Goal: Information Seeking & Learning: Stay updated

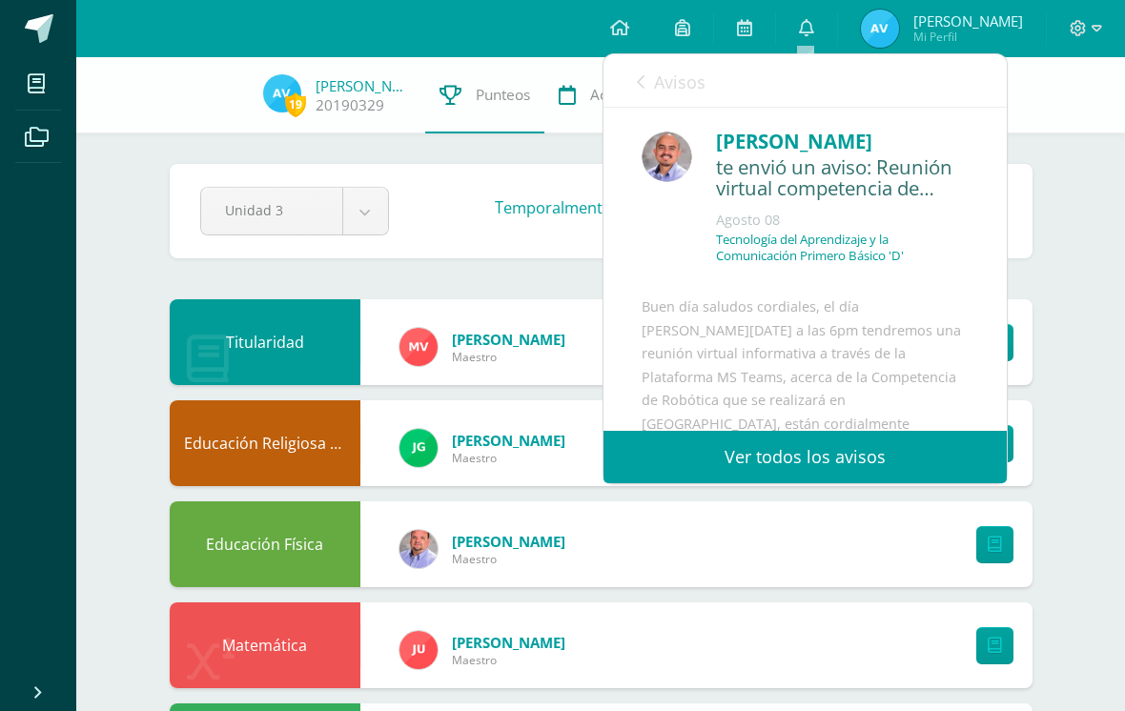
click at [639, 77] on icon at bounding box center [641, 81] width 8 height 15
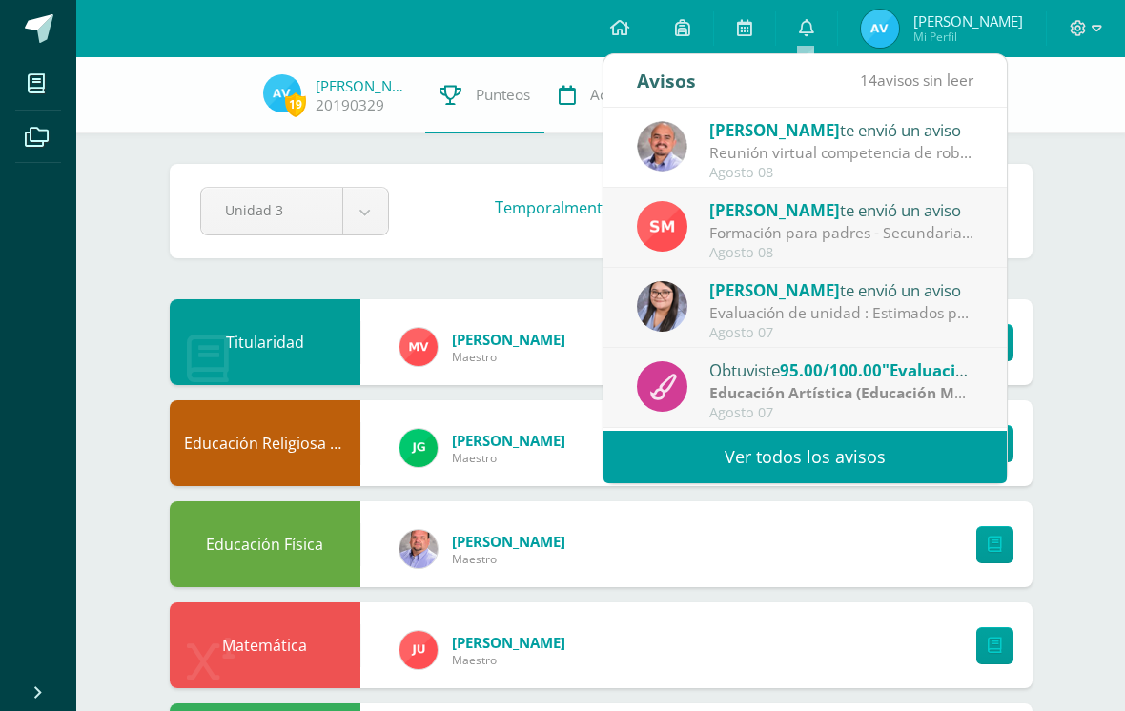
click at [811, 223] on div "Formación para padres - Secundaria: Estimada Familia Marista del [GEOGRAPHIC_DA…" at bounding box center [841, 233] width 265 height 22
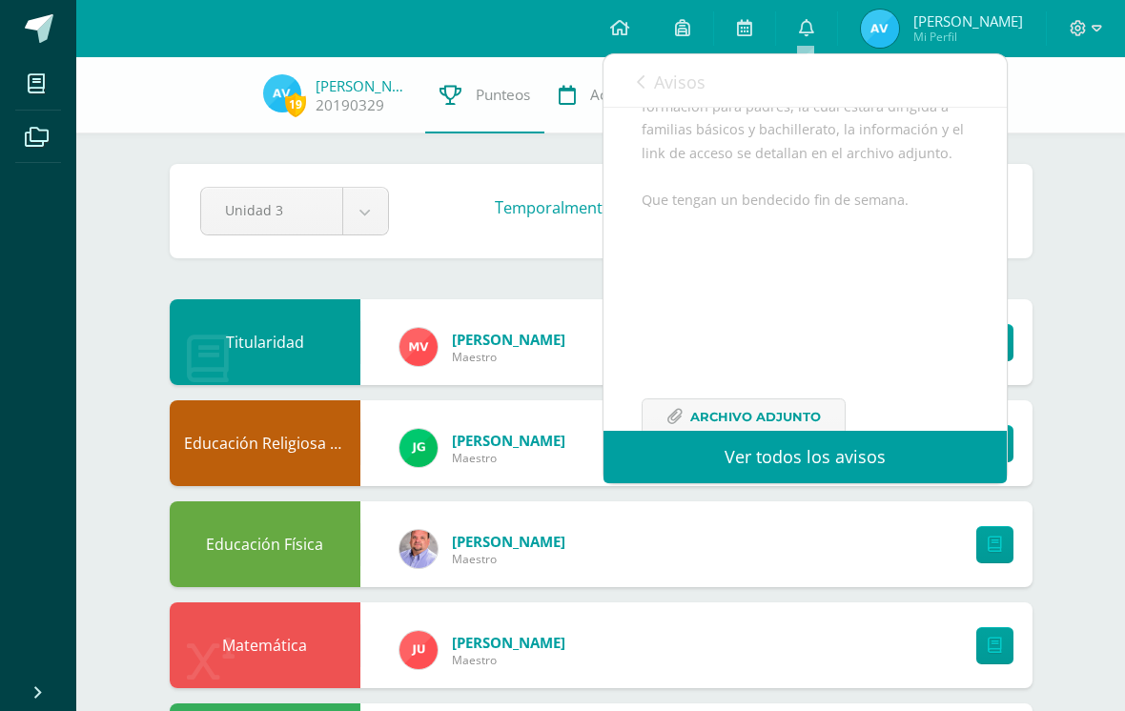
scroll to position [275, 0]
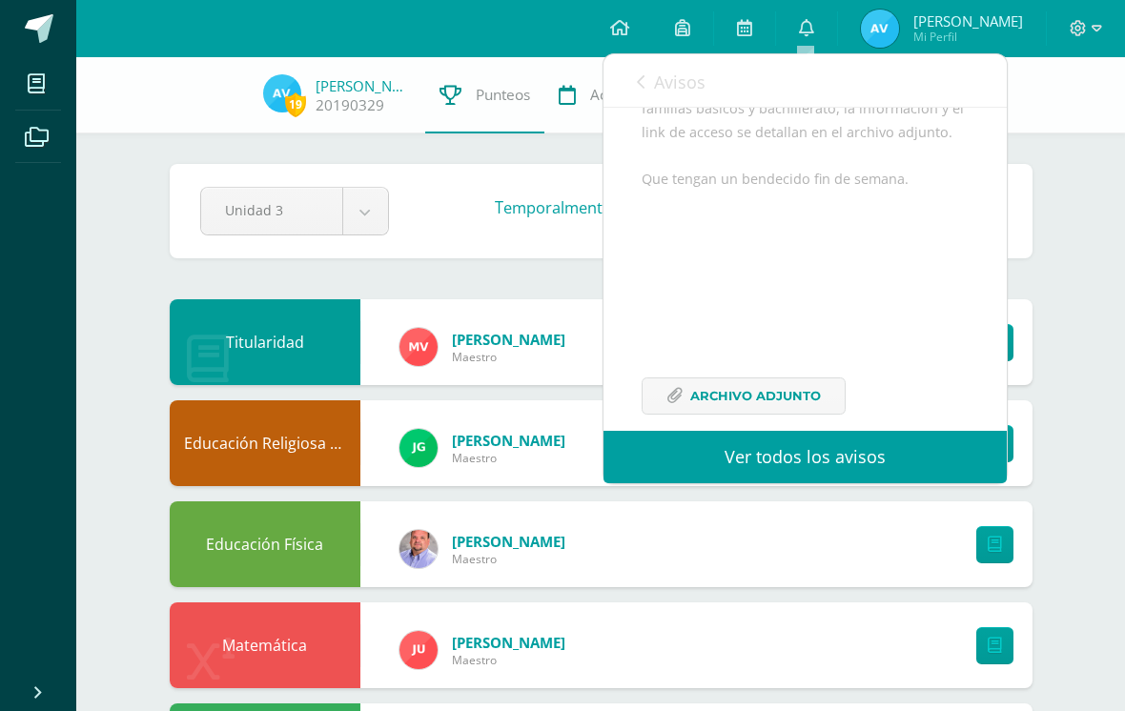
click at [803, 414] on span "Archivo Adjunto" at bounding box center [755, 395] width 131 height 35
click at [643, 71] on link "Avisos" at bounding box center [671, 81] width 69 height 54
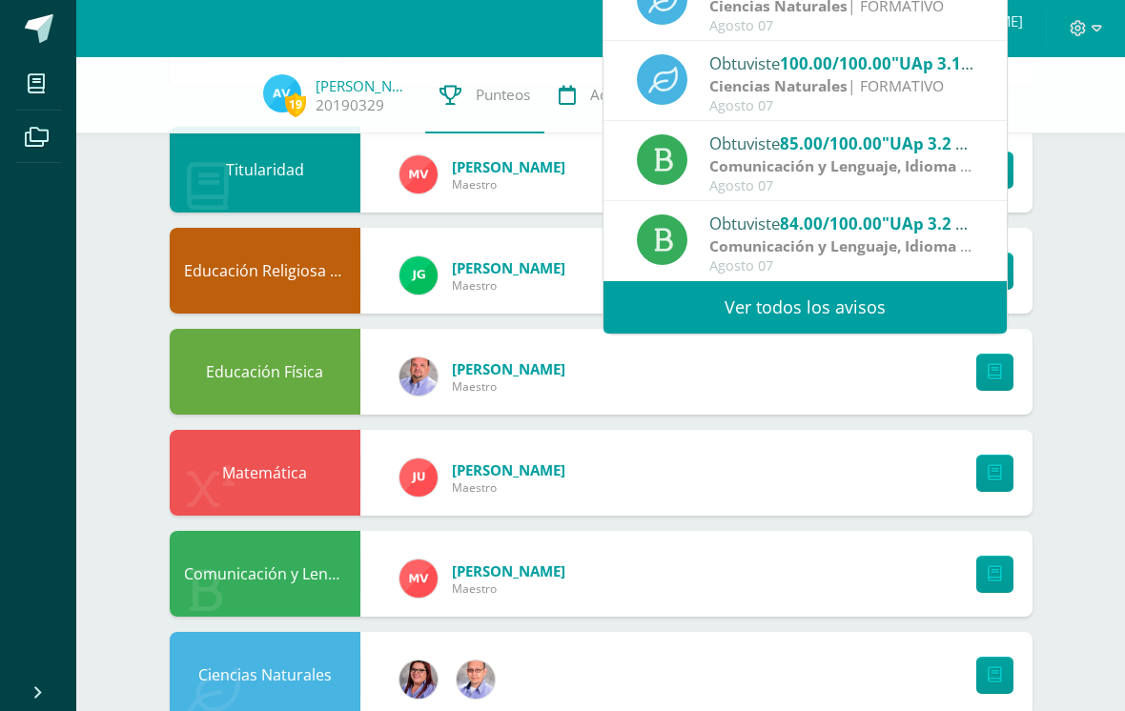
scroll to position [176, 0]
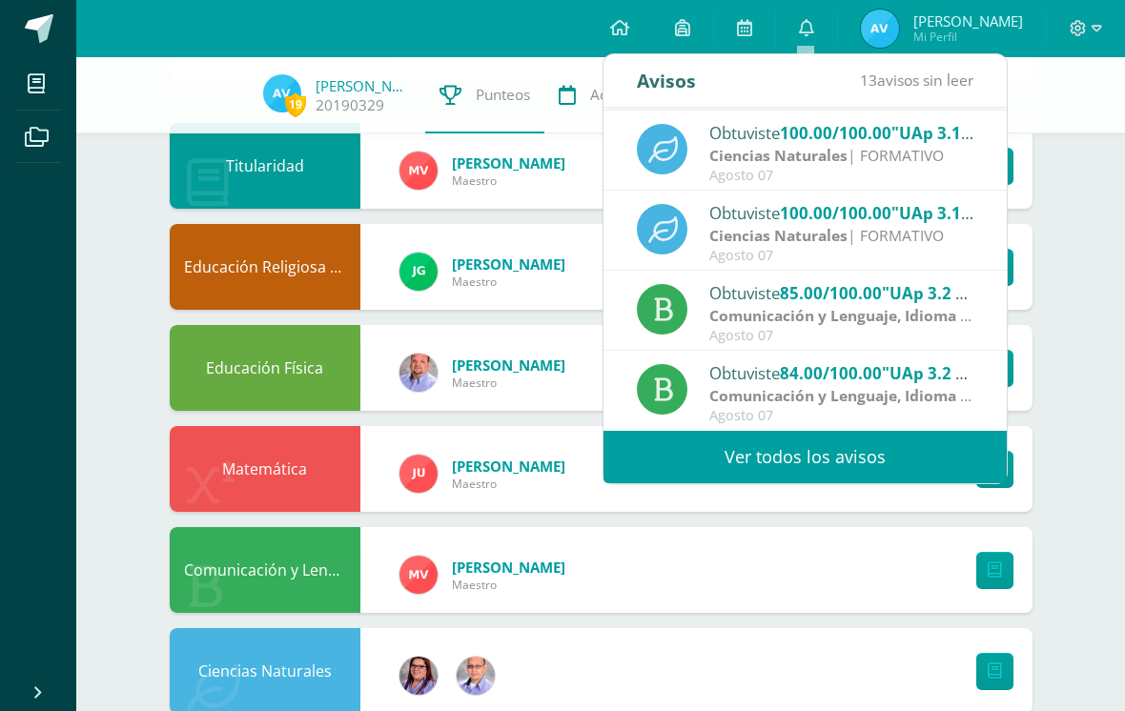
click at [840, 451] on link "Ver todos los avisos" at bounding box center [804, 457] width 403 height 52
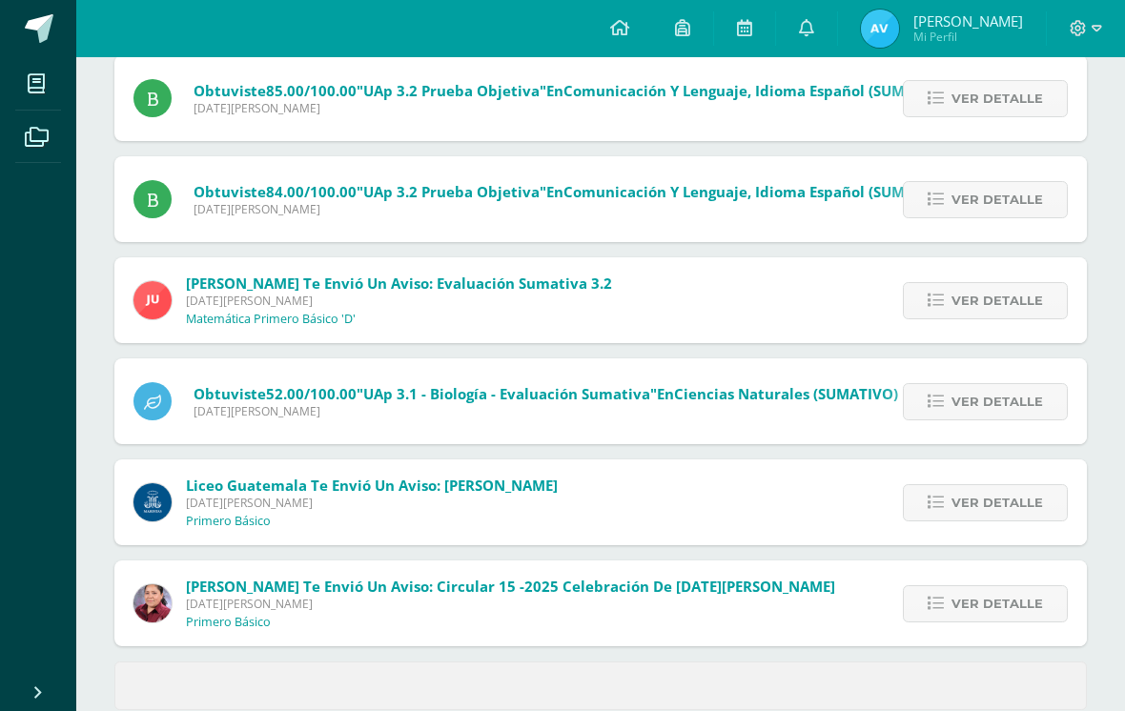
scroll to position [653, 0]
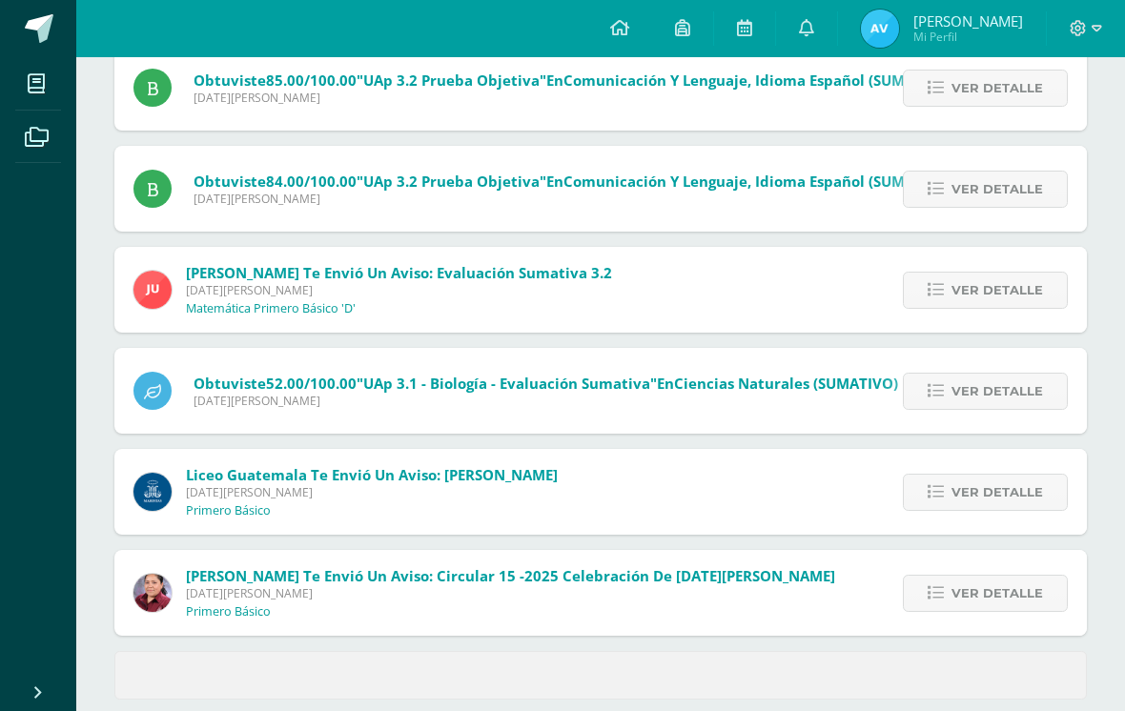
click at [651, 501] on div "Liceo Guatemala te envió un aviso: Pruebas SIMAE Miércoles 06 de Agosto de 2025…" at bounding box center [600, 492] width 972 height 86
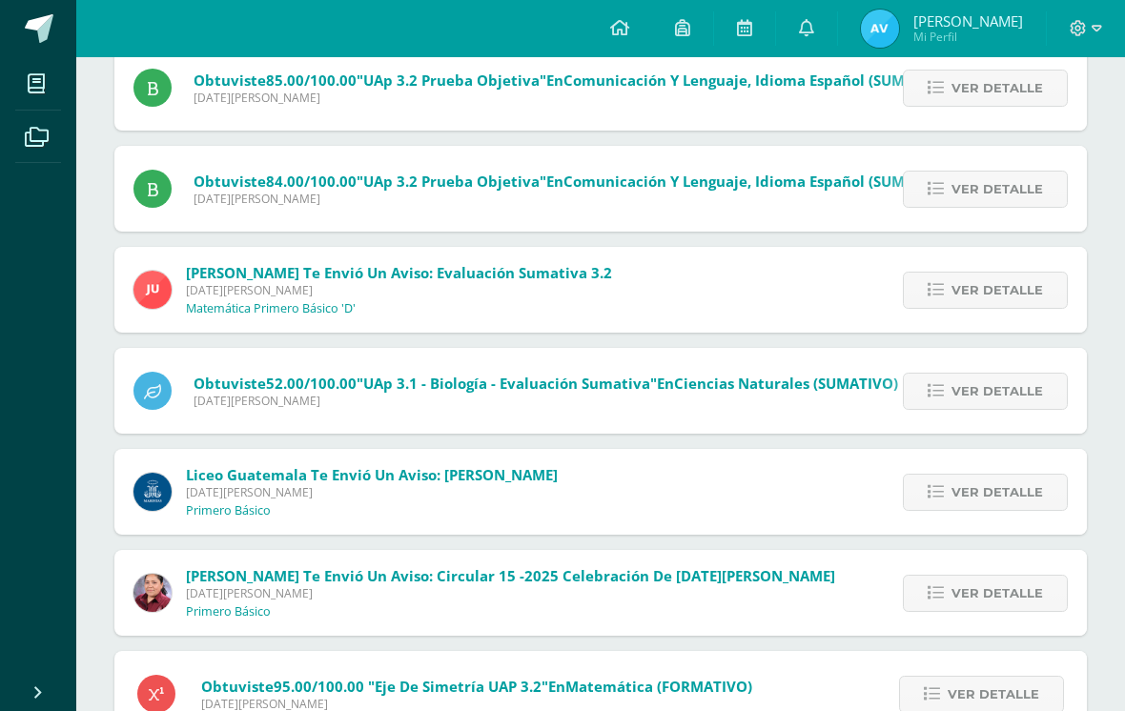
click at [992, 487] on span "Ver detalle" at bounding box center [997, 492] width 92 height 35
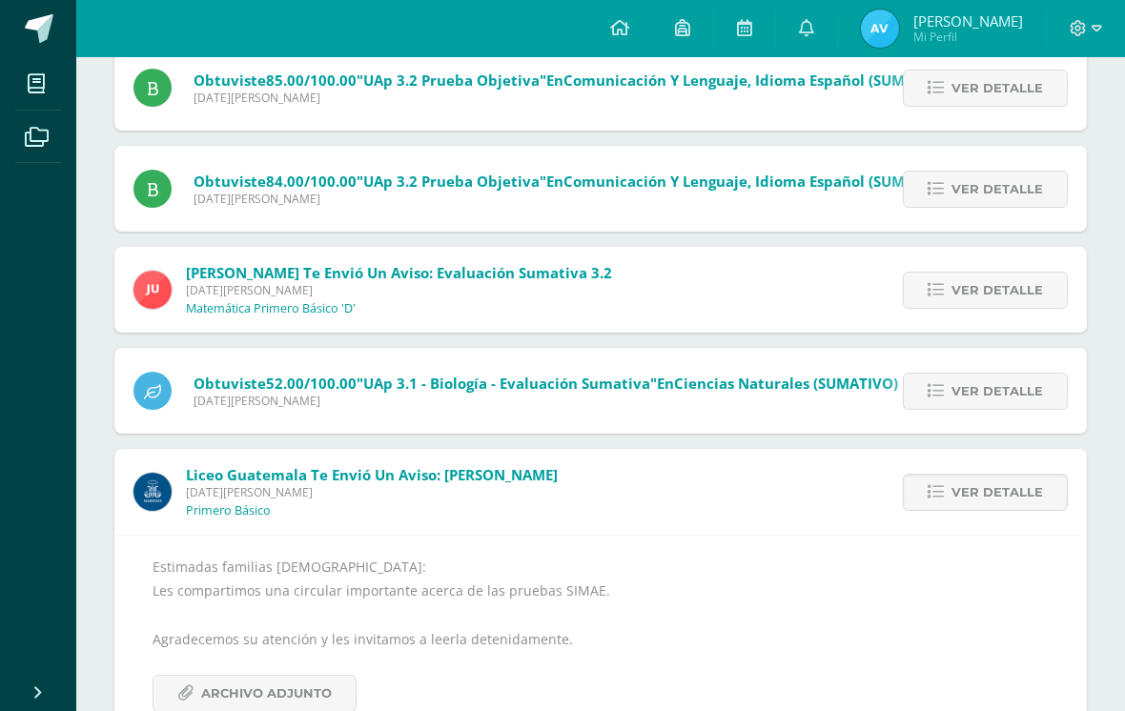
click at [293, 697] on span "Archivo Adjunto" at bounding box center [266, 693] width 131 height 35
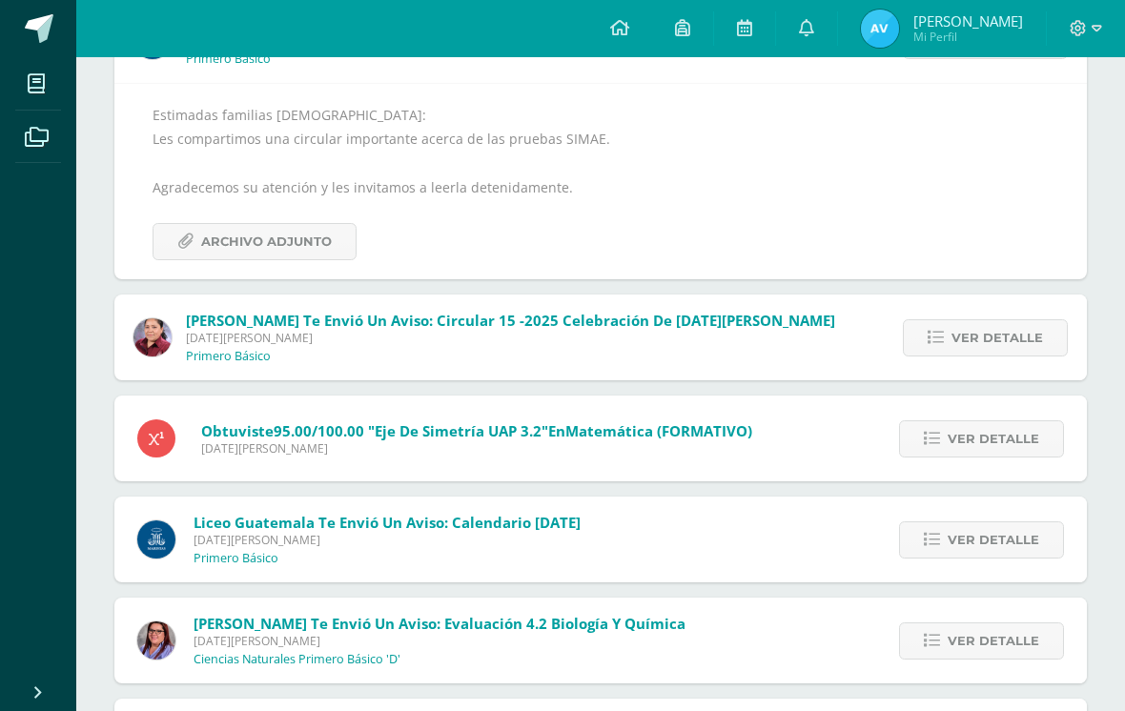
scroll to position [1100, 0]
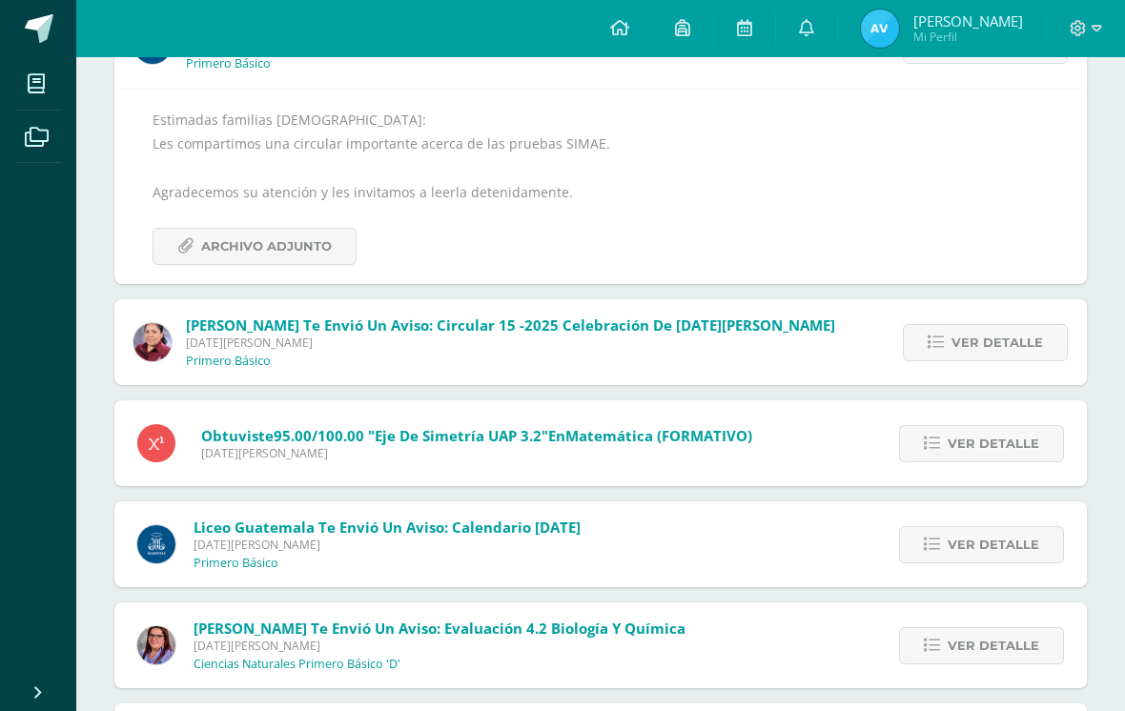
click at [968, 356] on span "Ver detalle" at bounding box center [997, 342] width 92 height 35
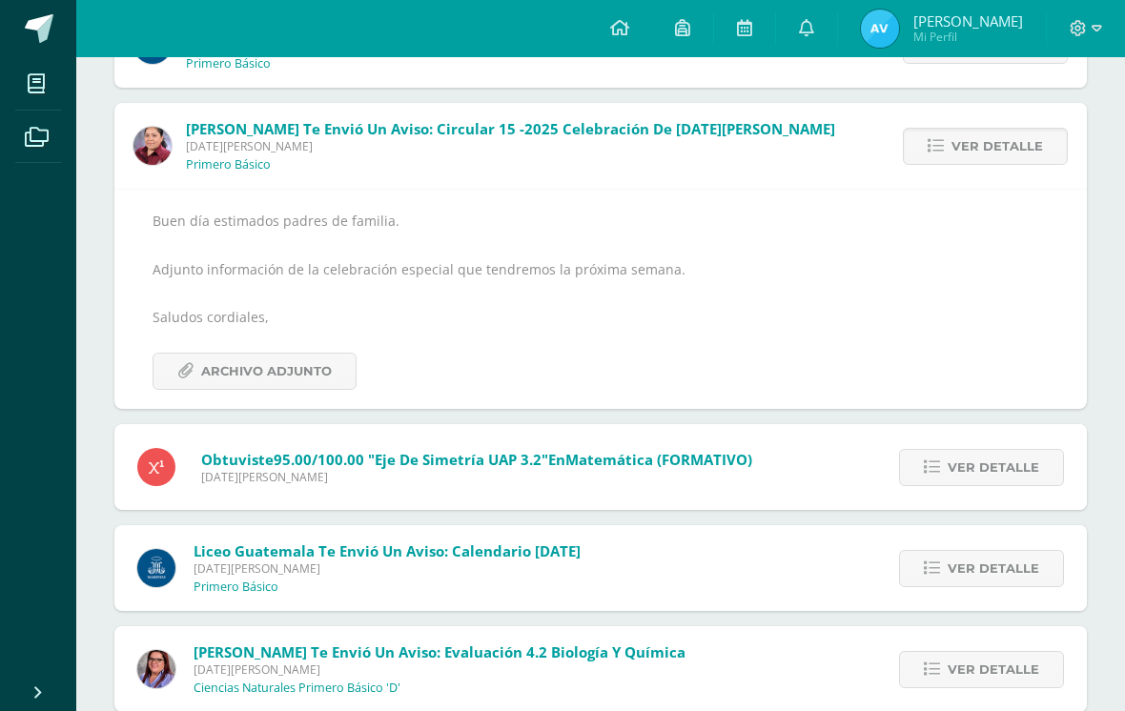
click at [987, 164] on span "Ver detalle" at bounding box center [997, 146] width 92 height 35
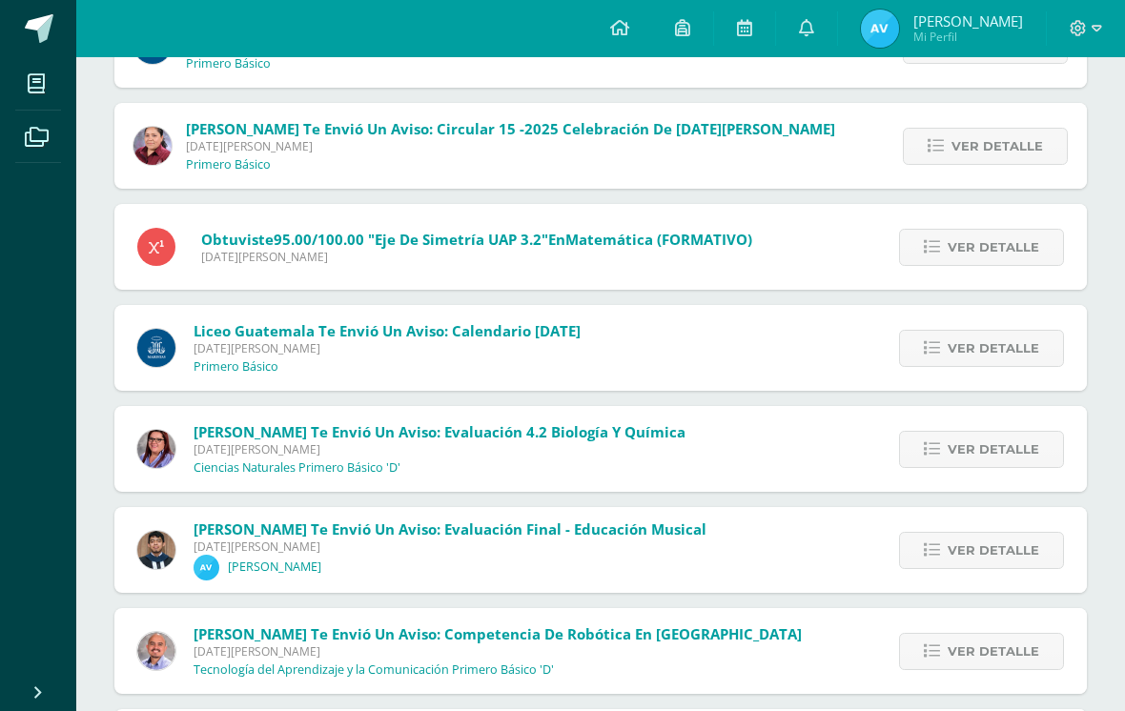
click at [979, 356] on span "Ver detalle" at bounding box center [994, 348] width 92 height 35
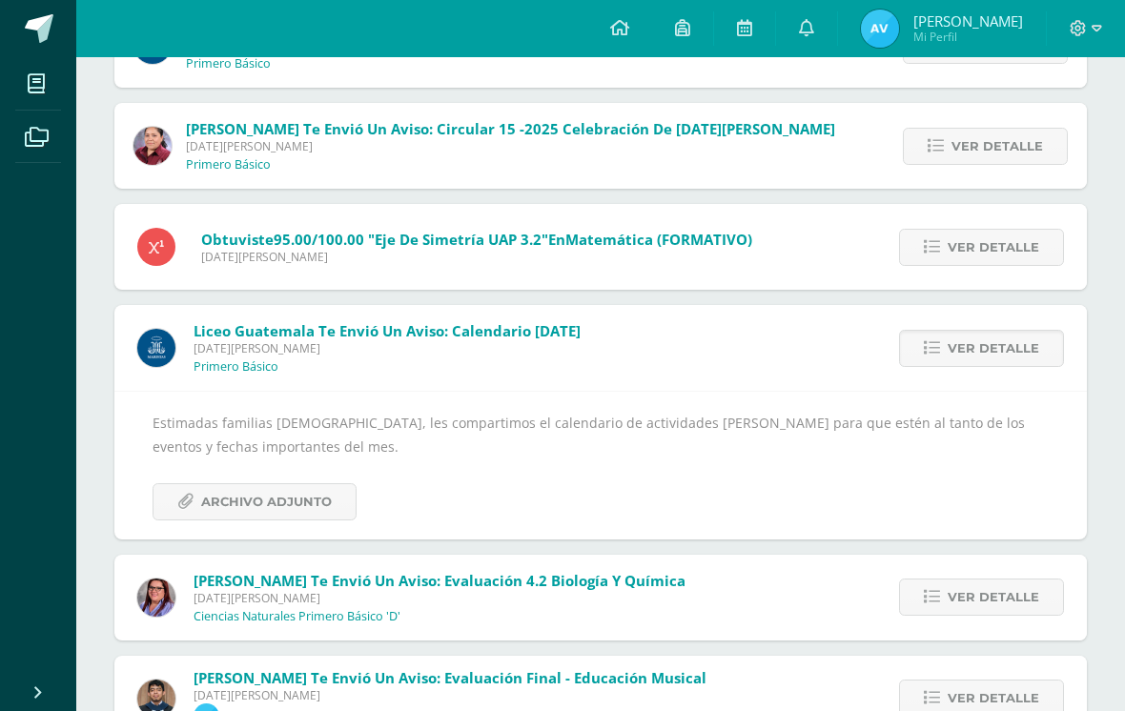
click at [972, 343] on span "Ver detalle" at bounding box center [994, 348] width 92 height 35
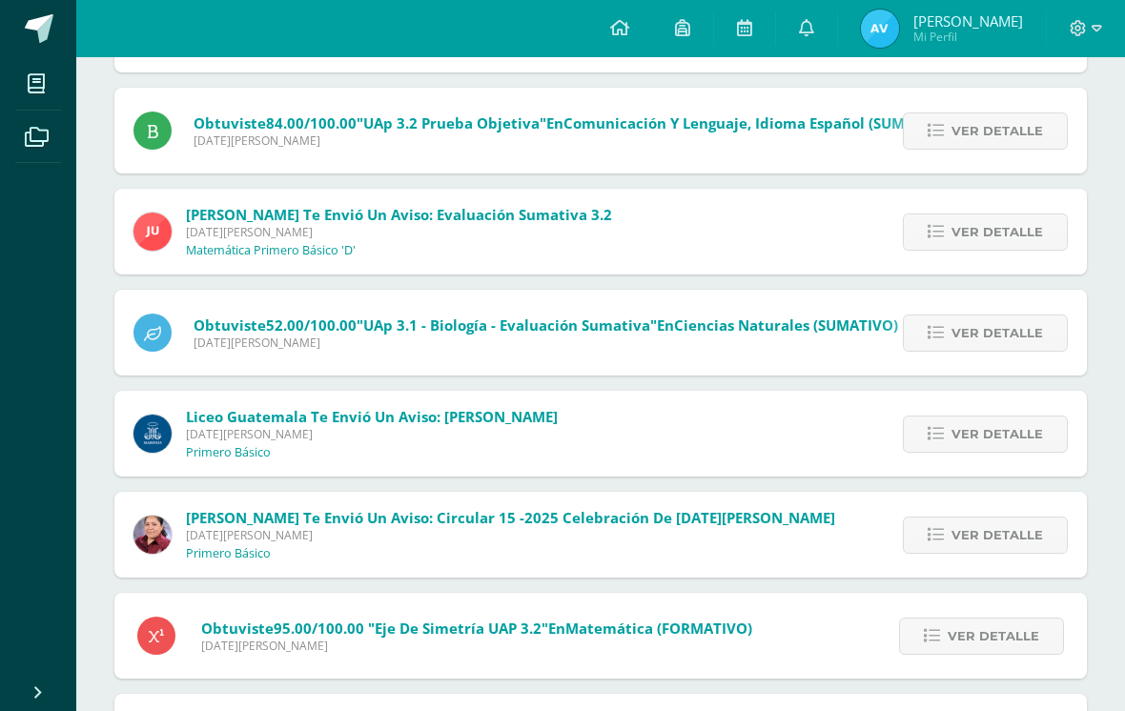
scroll to position [710, 0]
click at [962, 449] on span "Ver detalle" at bounding box center [997, 435] width 92 height 35
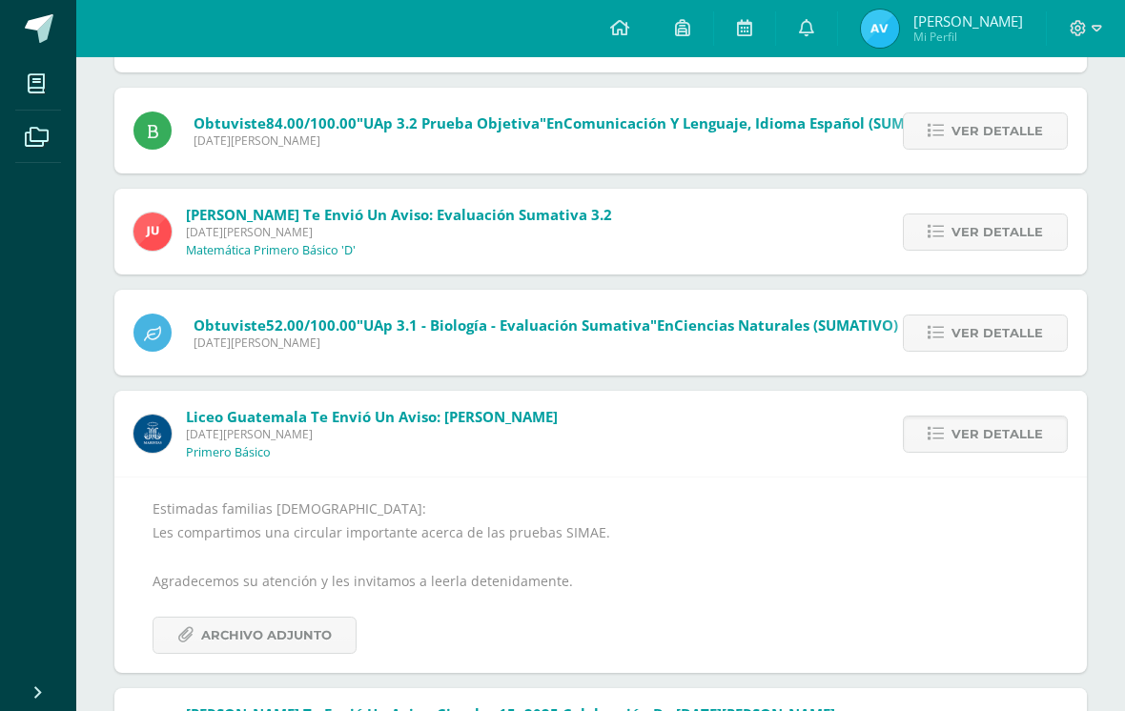
click at [309, 632] on span "Archivo Adjunto" at bounding box center [266, 635] width 131 height 35
click at [984, 429] on span "Ver detalle" at bounding box center [997, 435] width 92 height 35
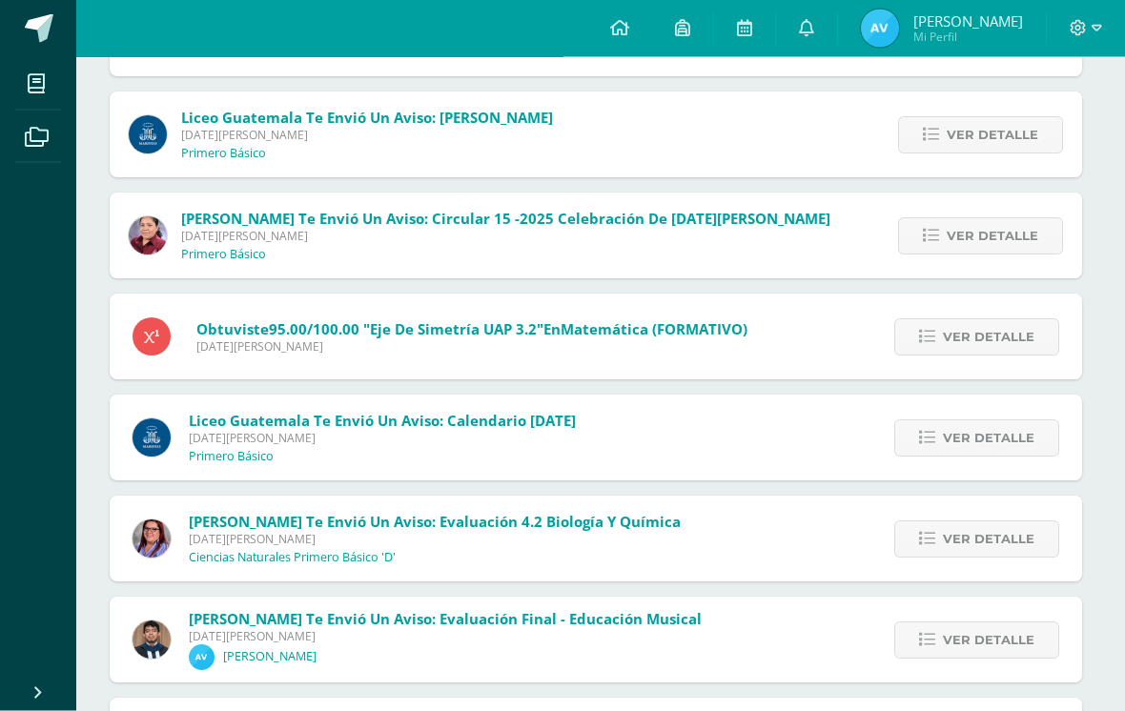
scroll to position [1009, 5]
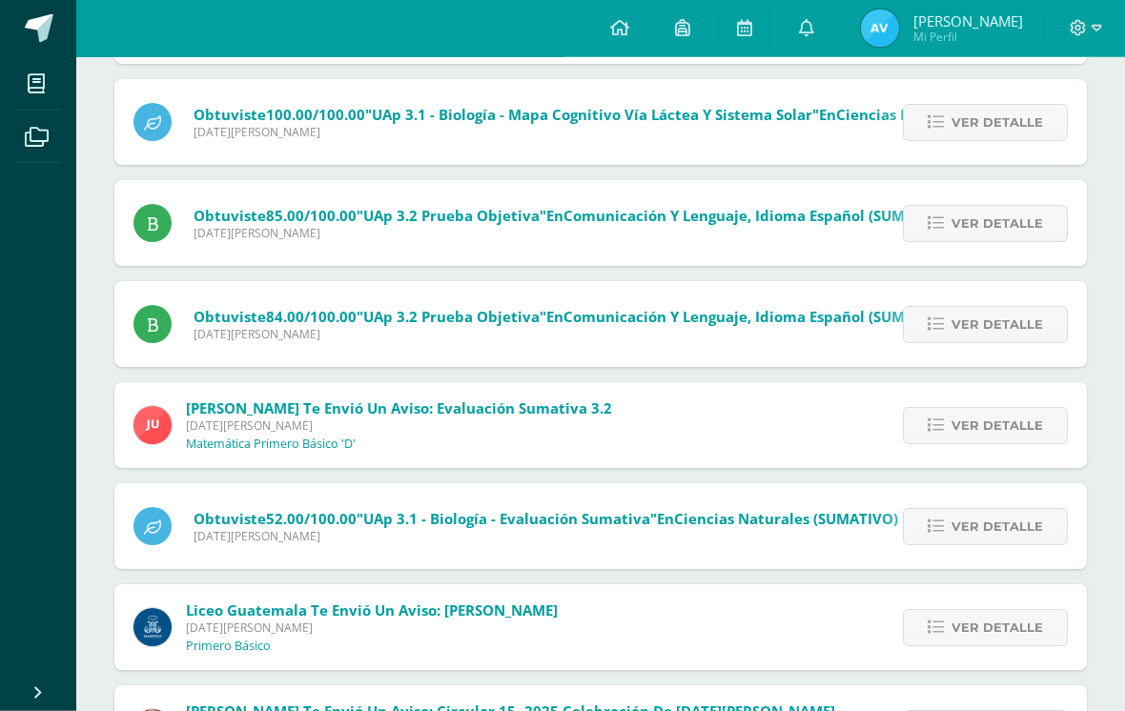
click at [1007, 621] on span "Ver detalle" at bounding box center [997, 628] width 92 height 35
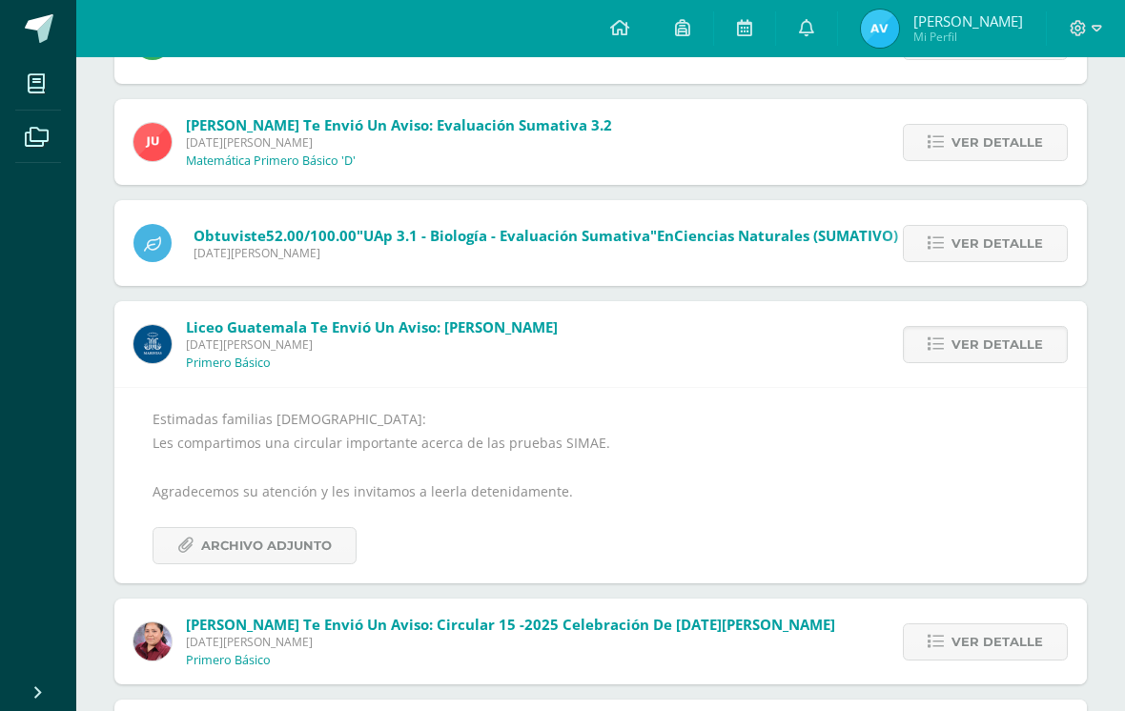
scroll to position [802, 0]
click at [213, 543] on span "Archivo Adjunto" at bounding box center [266, 544] width 131 height 35
